Goal: Information Seeking & Learning: Learn about a topic

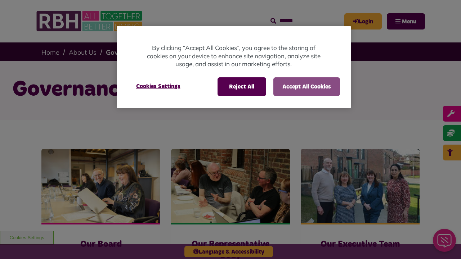
click at [306, 86] on button "Accept All Cookies" at bounding box center [306, 86] width 67 height 19
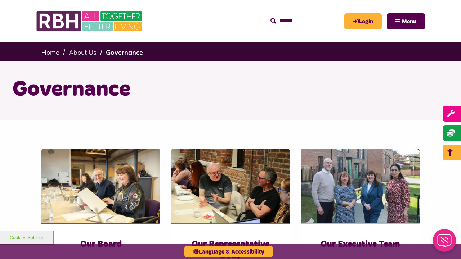
scroll to position [663, 0]
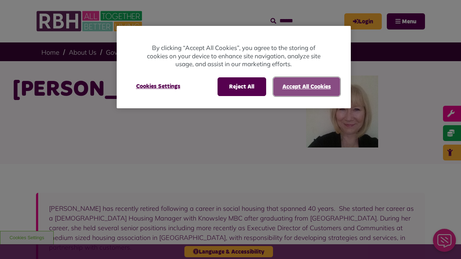
click at [306, 86] on button "Accept All Cookies" at bounding box center [306, 86] width 67 height 19
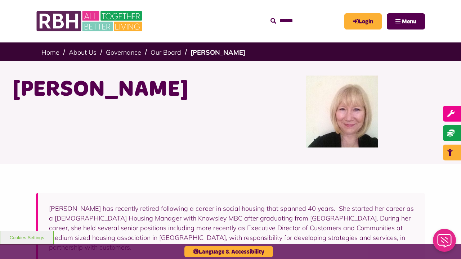
scroll to position [323, 0]
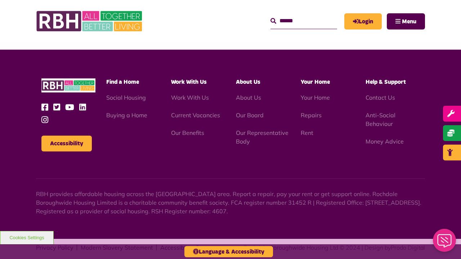
scroll to position [323, 0]
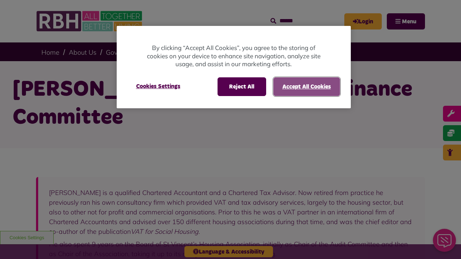
click at [306, 86] on button "Accept All Cookies" at bounding box center [306, 86] width 67 height 19
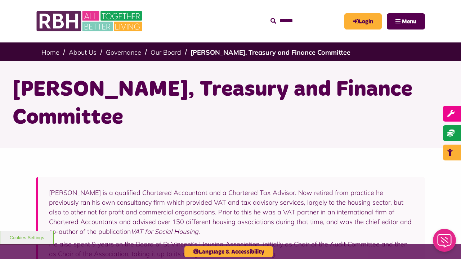
scroll to position [357, 0]
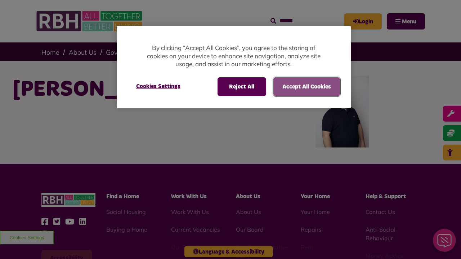
click at [306, 86] on button "Accept All Cookies" at bounding box center [306, 86] width 67 height 19
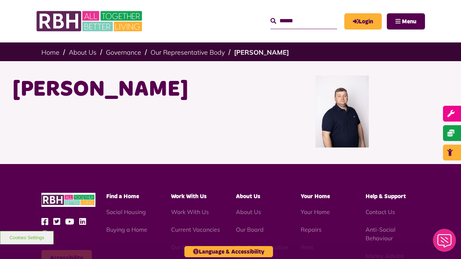
scroll to position [124, 0]
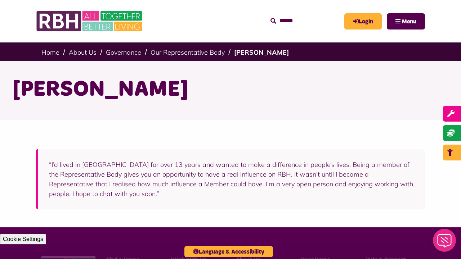
scroll to position [188, 0]
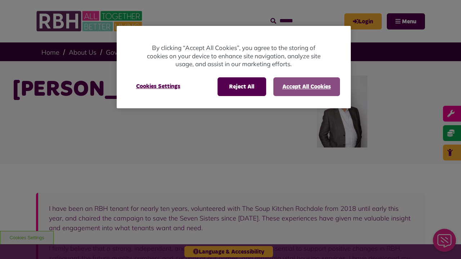
click at [306, 86] on button "Accept All Cookies" at bounding box center [306, 86] width 67 height 19
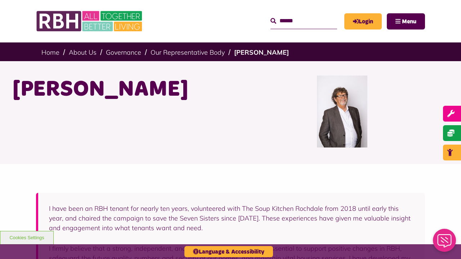
scroll to position [321, 0]
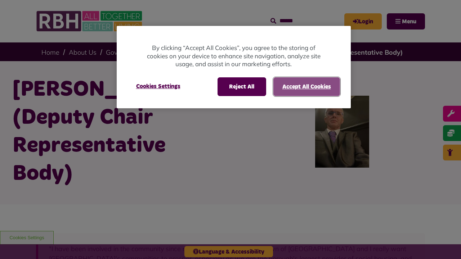
click at [306, 86] on button "Accept All Cookies" at bounding box center [306, 86] width 67 height 19
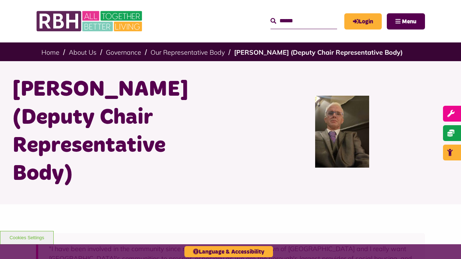
scroll to position [312, 0]
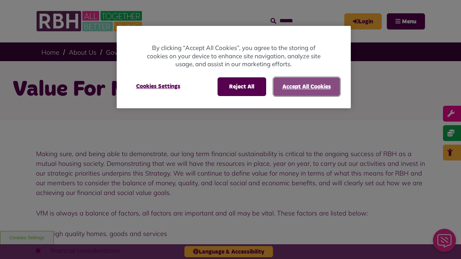
click at [306, 86] on button "Accept All Cookies" at bounding box center [306, 86] width 67 height 19
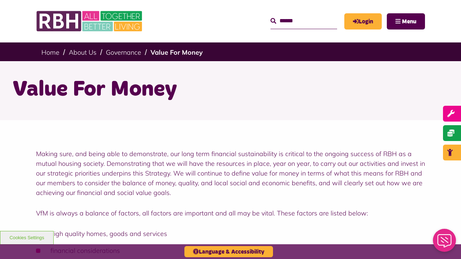
scroll to position [391, 0]
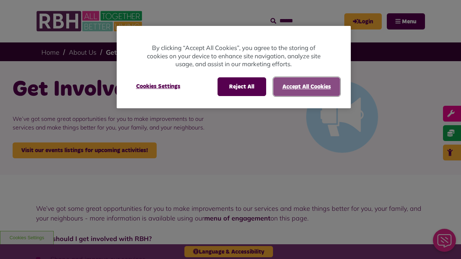
click at [306, 86] on button "Accept All Cookies" at bounding box center [306, 86] width 67 height 19
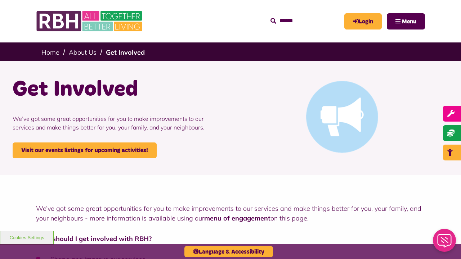
scroll to position [1723, 0]
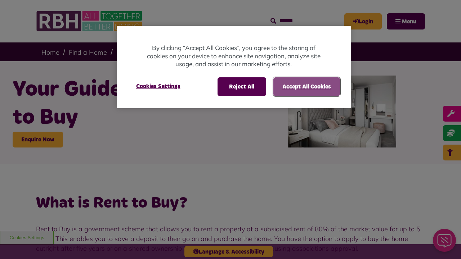
click at [306, 86] on button "Accept All Cookies" at bounding box center [306, 86] width 67 height 19
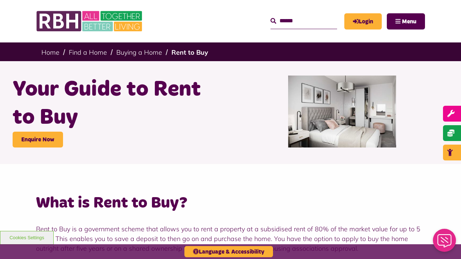
scroll to position [903, 0]
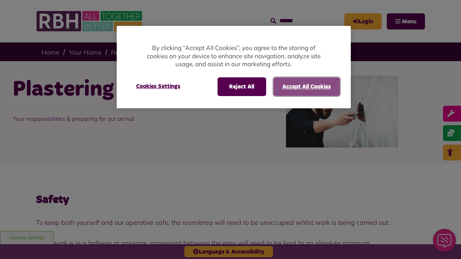
click at [306, 86] on button "Accept All Cookies" at bounding box center [306, 86] width 67 height 19
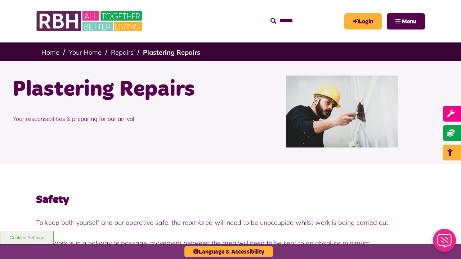
scroll to position [688, 0]
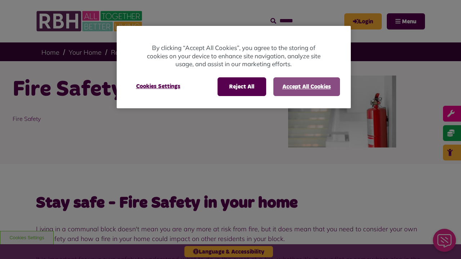
click at [306, 86] on button "Accept All Cookies" at bounding box center [306, 86] width 67 height 19
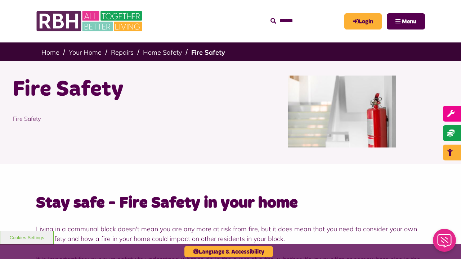
scroll to position [1294, 0]
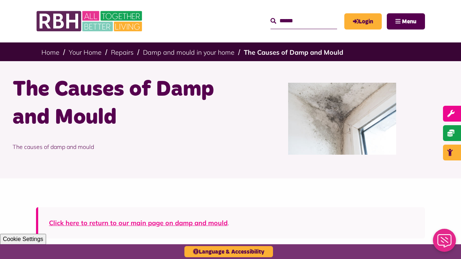
scroll to position [682, 0]
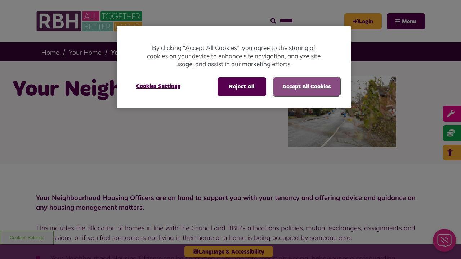
click at [306, 86] on button "Accept All Cookies" at bounding box center [306, 86] width 67 height 19
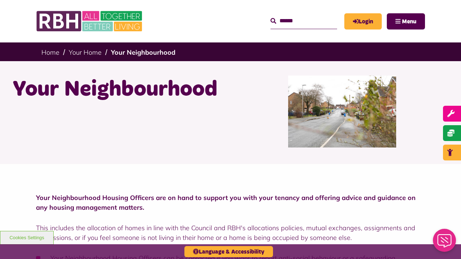
scroll to position [285, 0]
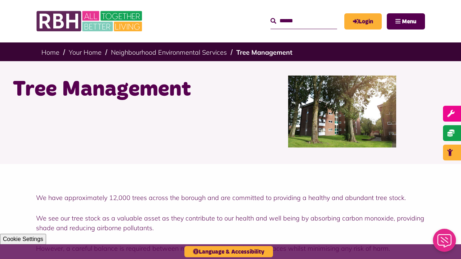
scroll to position [1384, 0]
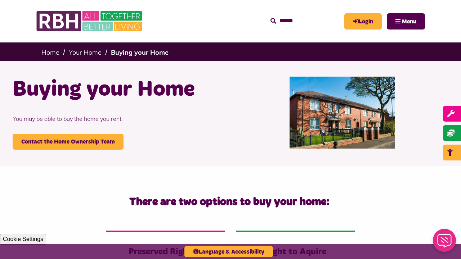
scroll to position [841, 0]
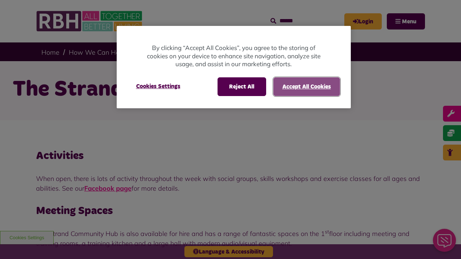
click at [306, 86] on button "Accept All Cookies" at bounding box center [306, 86] width 67 height 19
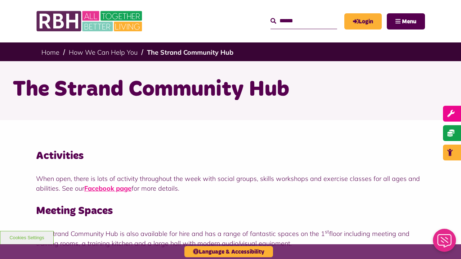
scroll to position [354, 0]
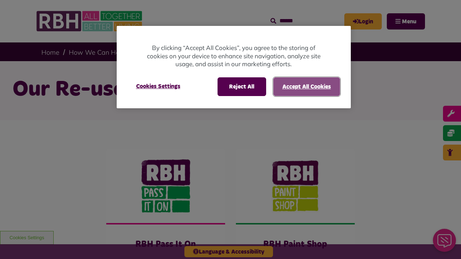
click at [306, 86] on button "Accept All Cookies" at bounding box center [306, 86] width 67 height 19
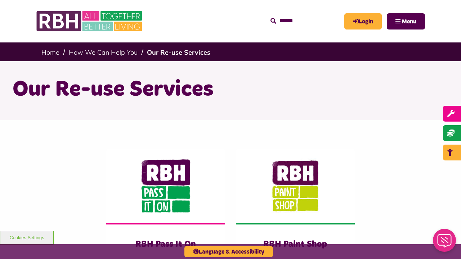
scroll to position [292, 0]
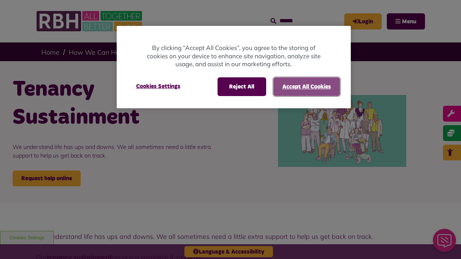
click at [306, 86] on button "Accept All Cookies" at bounding box center [306, 86] width 67 height 19
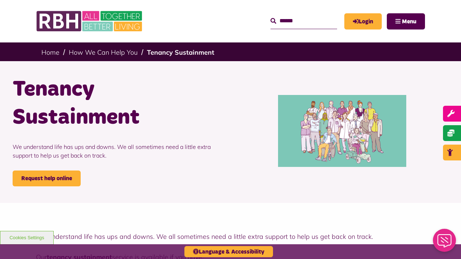
scroll to position [783, 0]
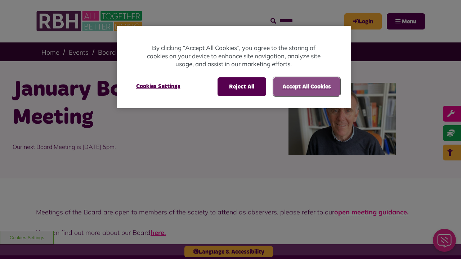
click at [306, 86] on button "Accept All Cookies" at bounding box center [306, 86] width 67 height 19
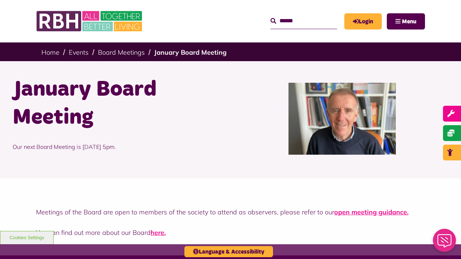
scroll to position [216, 0]
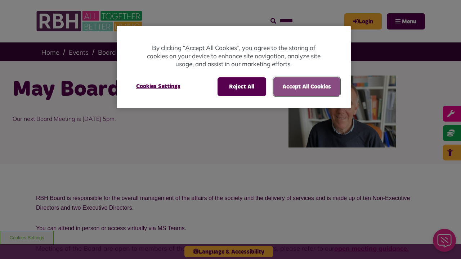
click at [306, 86] on button "Accept All Cookies" at bounding box center [306, 86] width 67 height 19
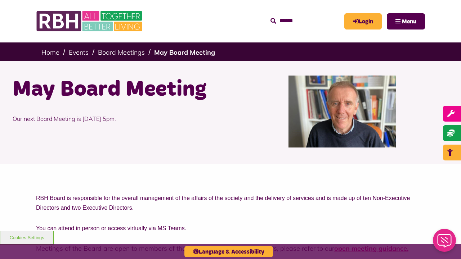
scroll to position [283, 0]
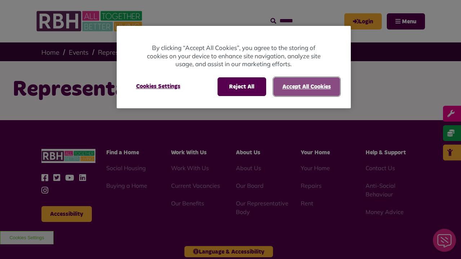
click at [306, 86] on button "Accept All Cookies" at bounding box center [306, 86] width 67 height 19
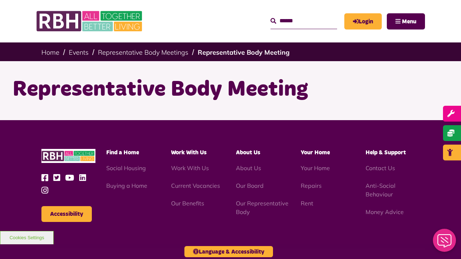
scroll to position [80, 0]
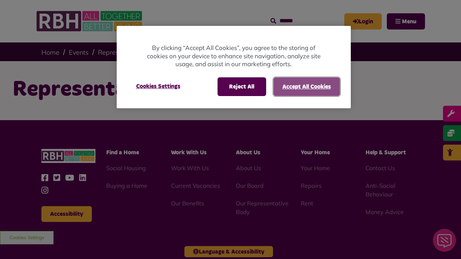
click at [306, 86] on button "Accept All Cookies" at bounding box center [306, 86] width 67 height 19
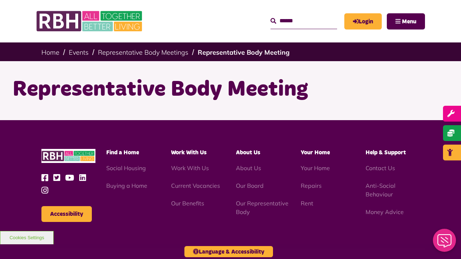
scroll to position [80, 0]
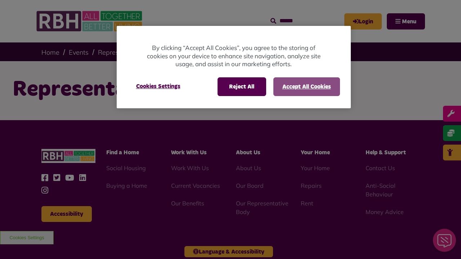
click at [306, 86] on button "Accept All Cookies" at bounding box center [306, 86] width 67 height 19
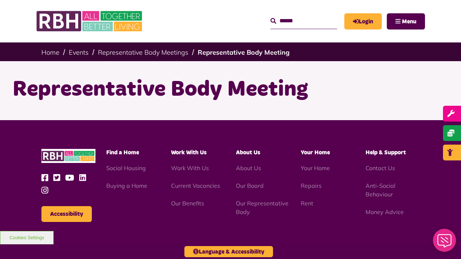
scroll to position [80, 0]
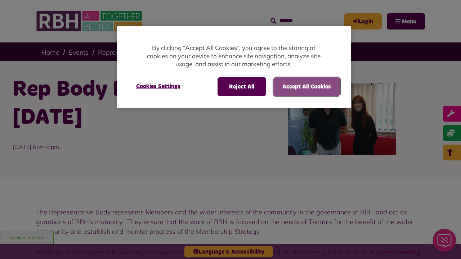
click at [306, 86] on button "Accept All Cookies" at bounding box center [306, 86] width 67 height 19
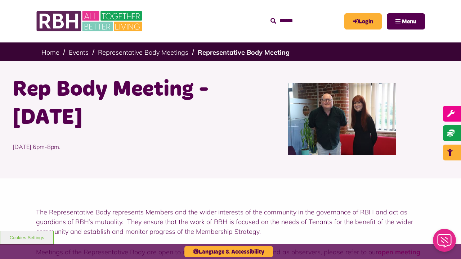
scroll to position [316, 0]
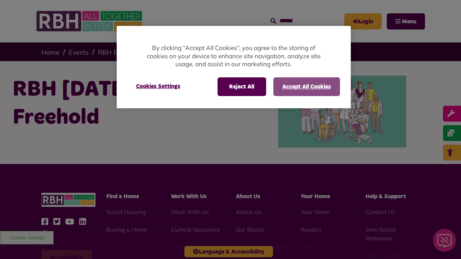
click at [306, 86] on button "Accept All Cookies" at bounding box center [306, 86] width 67 height 19
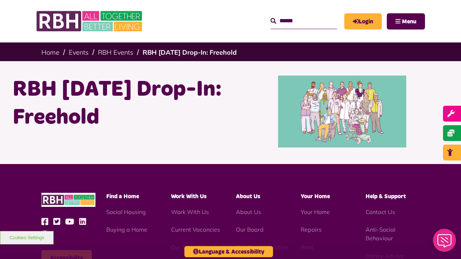
scroll to position [124, 0]
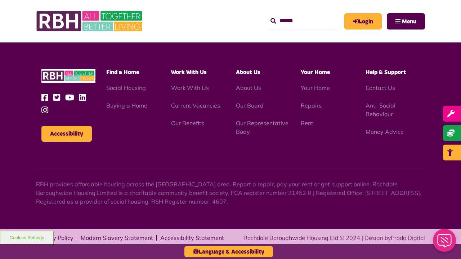
scroll to position [124, 0]
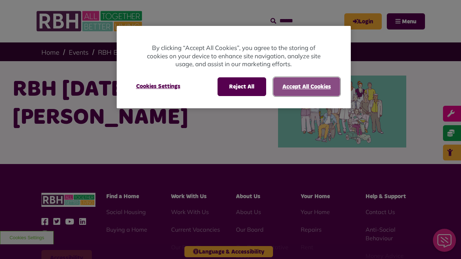
click at [306, 86] on button "Accept All Cookies" at bounding box center [306, 86] width 67 height 19
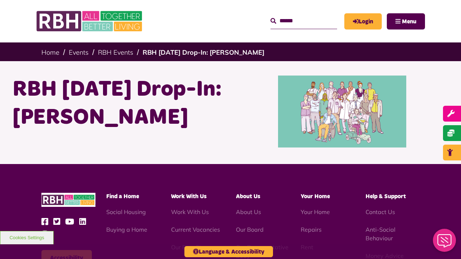
scroll to position [124, 0]
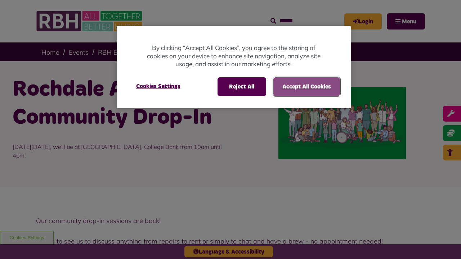
click at [306, 86] on button "Accept All Cookies" at bounding box center [306, 86] width 67 height 19
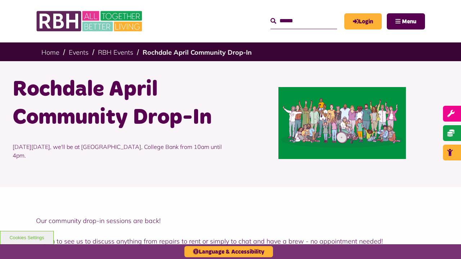
scroll to position [446, 0]
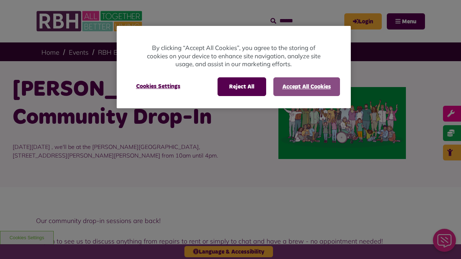
click at [306, 86] on button "Accept All Cookies" at bounding box center [306, 86] width 67 height 19
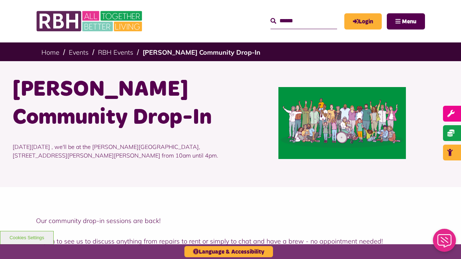
scroll to position [436, 0]
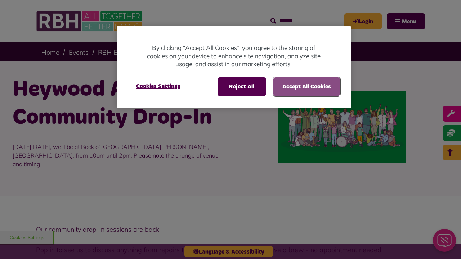
click at [306, 86] on button "Accept All Cookies" at bounding box center [306, 86] width 67 height 19
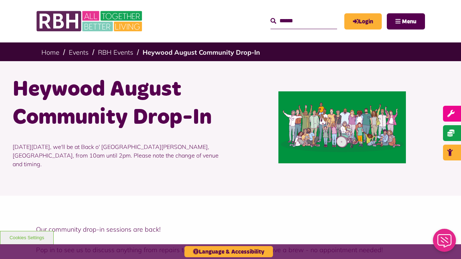
scroll to position [455, 0]
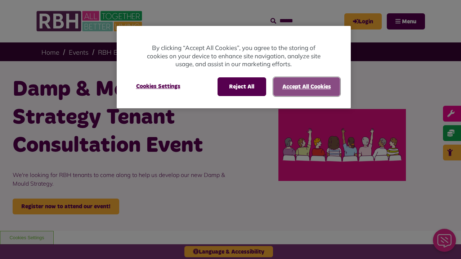
click at [306, 86] on button "Accept All Cookies" at bounding box center [306, 86] width 67 height 19
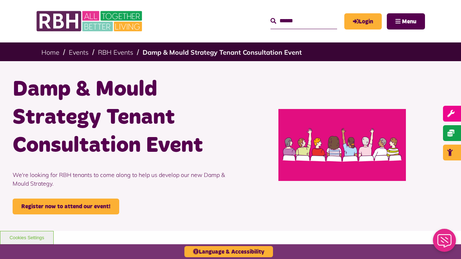
scroll to position [462, 0]
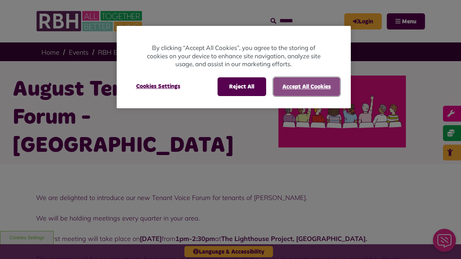
click at [306, 86] on button "Accept All Cookies" at bounding box center [306, 86] width 67 height 19
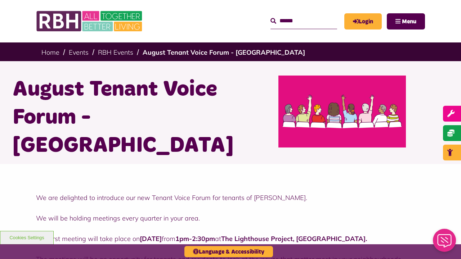
scroll to position [395, 0]
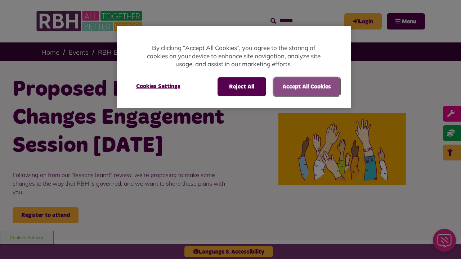
click at [306, 86] on button "Accept All Cookies" at bounding box center [306, 86] width 67 height 19
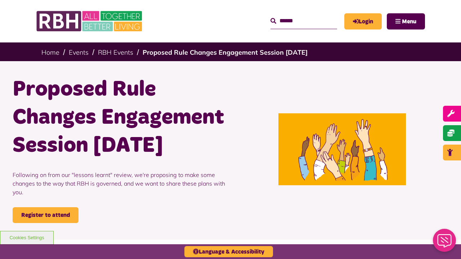
scroll to position [470, 0]
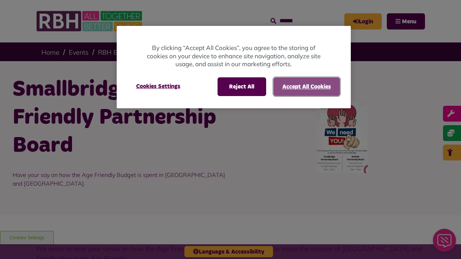
click at [306, 86] on button "Accept All Cookies" at bounding box center [306, 86] width 67 height 19
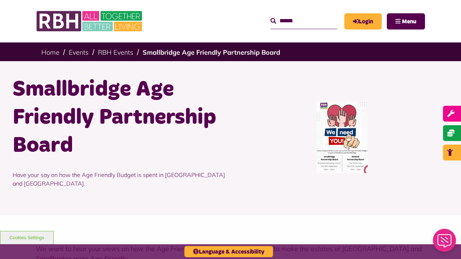
scroll to position [392, 0]
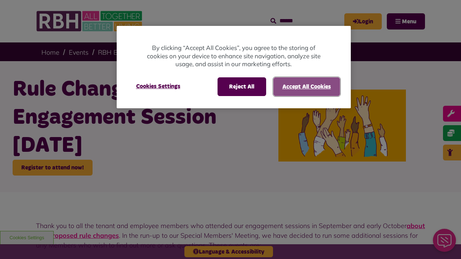
click at [306, 86] on button "Accept All Cookies" at bounding box center [306, 86] width 67 height 19
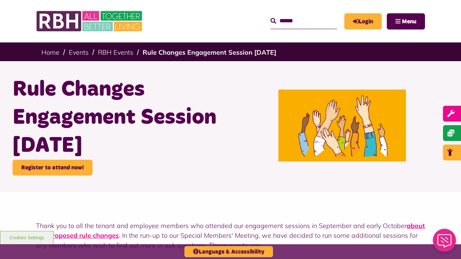
scroll to position [351, 0]
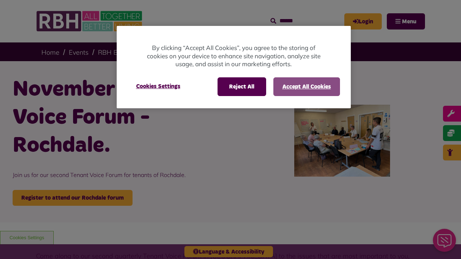
click at [306, 86] on button "Accept All Cookies" at bounding box center [306, 86] width 67 height 19
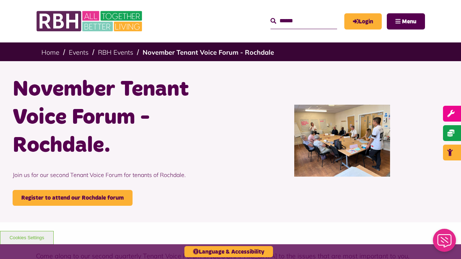
scroll to position [400, 0]
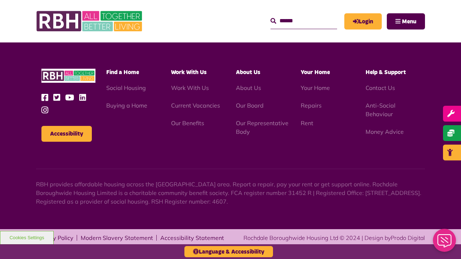
scroll to position [400, 0]
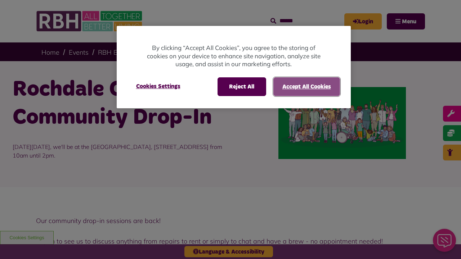
click at [306, 86] on button "Accept All Cookies" at bounding box center [306, 86] width 67 height 19
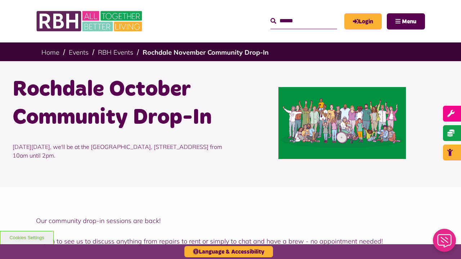
scroll to position [436, 0]
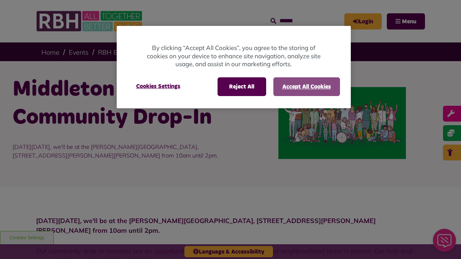
click at [306, 86] on button "Accept All Cookies" at bounding box center [306, 86] width 67 height 19
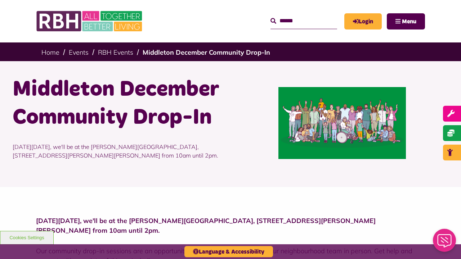
scroll to position [343, 0]
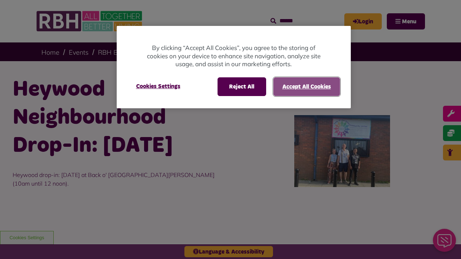
click at [306, 86] on button "Accept All Cookies" at bounding box center [306, 86] width 67 height 19
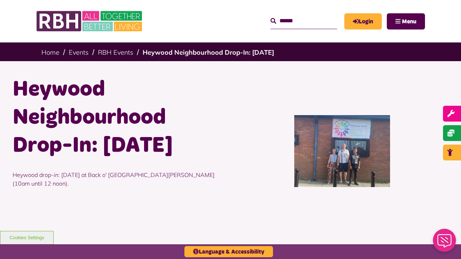
scroll to position [391, 0]
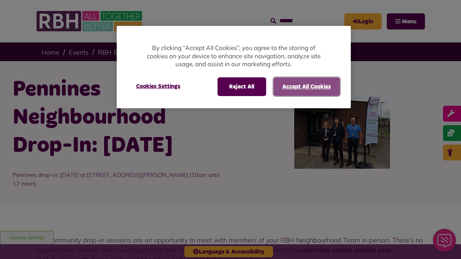
click at [306, 86] on button "Accept All Cookies" at bounding box center [306, 86] width 67 height 19
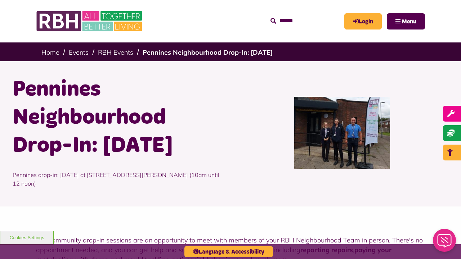
scroll to position [334, 0]
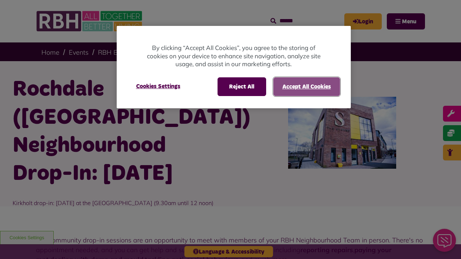
click at [306, 86] on button "Accept All Cookies" at bounding box center [306, 86] width 67 height 19
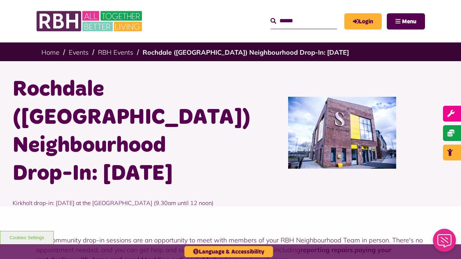
scroll to position [354, 0]
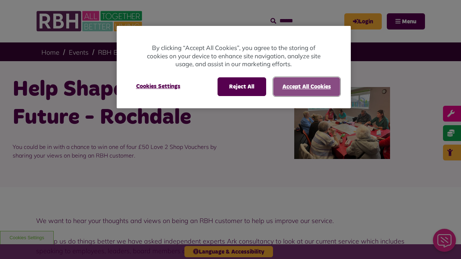
click at [306, 86] on button "Accept All Cookies" at bounding box center [306, 86] width 67 height 19
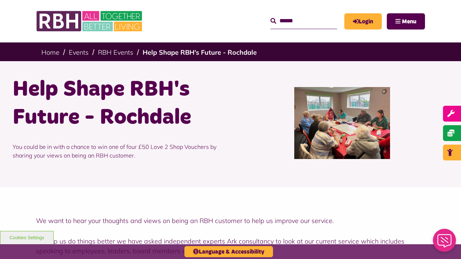
scroll to position [476, 0]
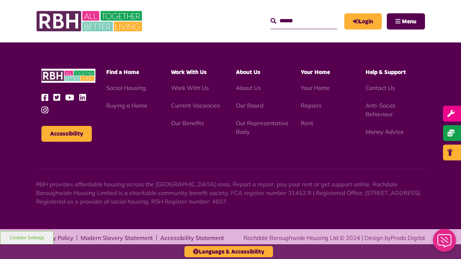
scroll to position [476, 0]
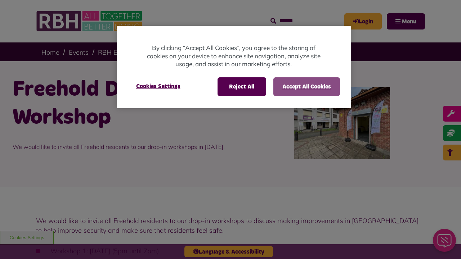
click at [306, 86] on button "Accept All Cookies" at bounding box center [306, 86] width 67 height 19
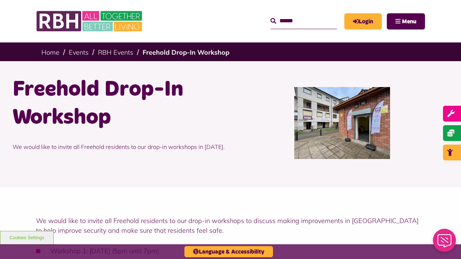
scroll to position [616, 0]
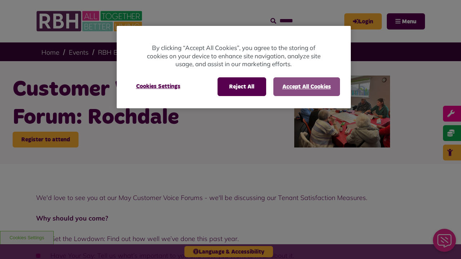
click at [306, 86] on button "Accept All Cookies" at bounding box center [306, 86] width 67 height 19
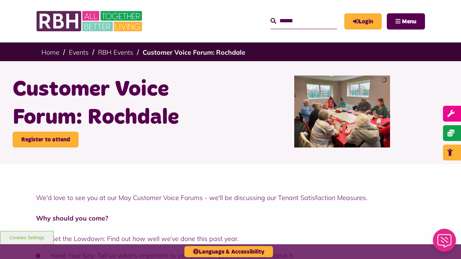
scroll to position [654, 0]
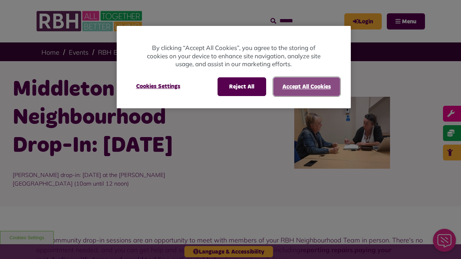
click at [306, 86] on button "Accept All Cookies" at bounding box center [306, 86] width 67 height 19
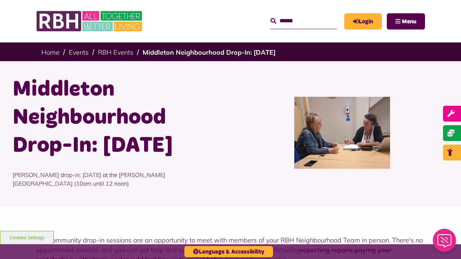
scroll to position [324, 0]
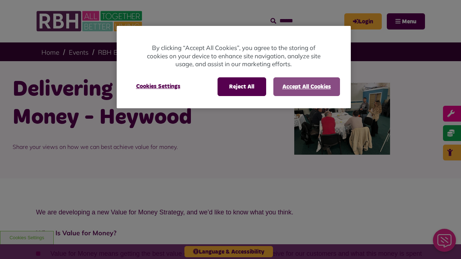
click at [306, 86] on button "Accept All Cookies" at bounding box center [306, 86] width 67 height 19
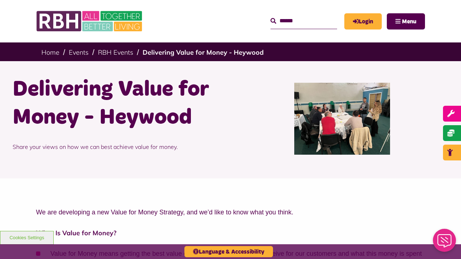
scroll to position [574, 0]
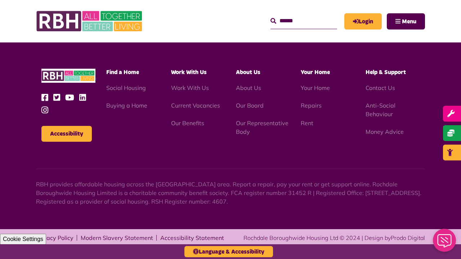
scroll to position [574, 0]
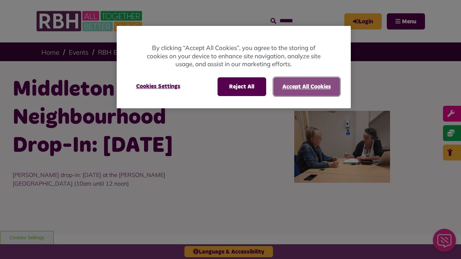
click at [306, 86] on button "Accept All Cookies" at bounding box center [306, 86] width 67 height 19
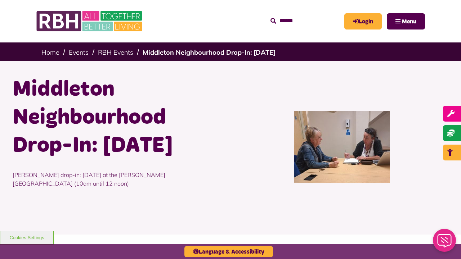
scroll to position [352, 0]
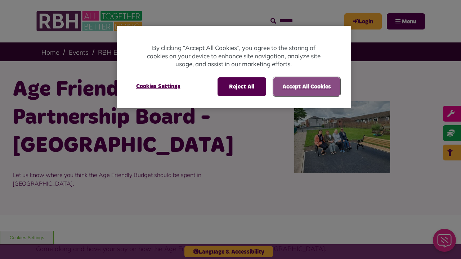
click at [306, 86] on button "Accept All Cookies" at bounding box center [306, 86] width 67 height 19
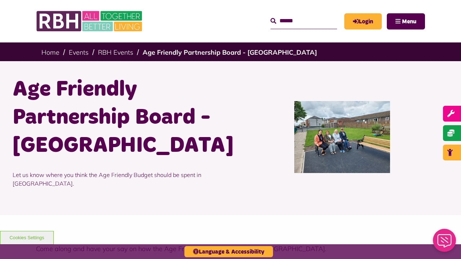
scroll to position [273, 0]
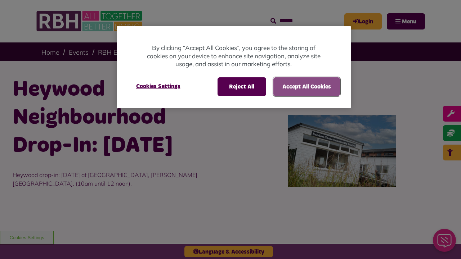
click at [306, 86] on button "Accept All Cookies" at bounding box center [306, 86] width 67 height 19
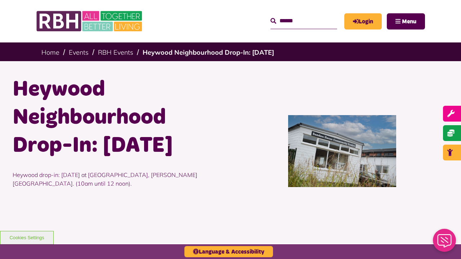
scroll to position [361, 0]
